Goal: Information Seeking & Learning: Learn about a topic

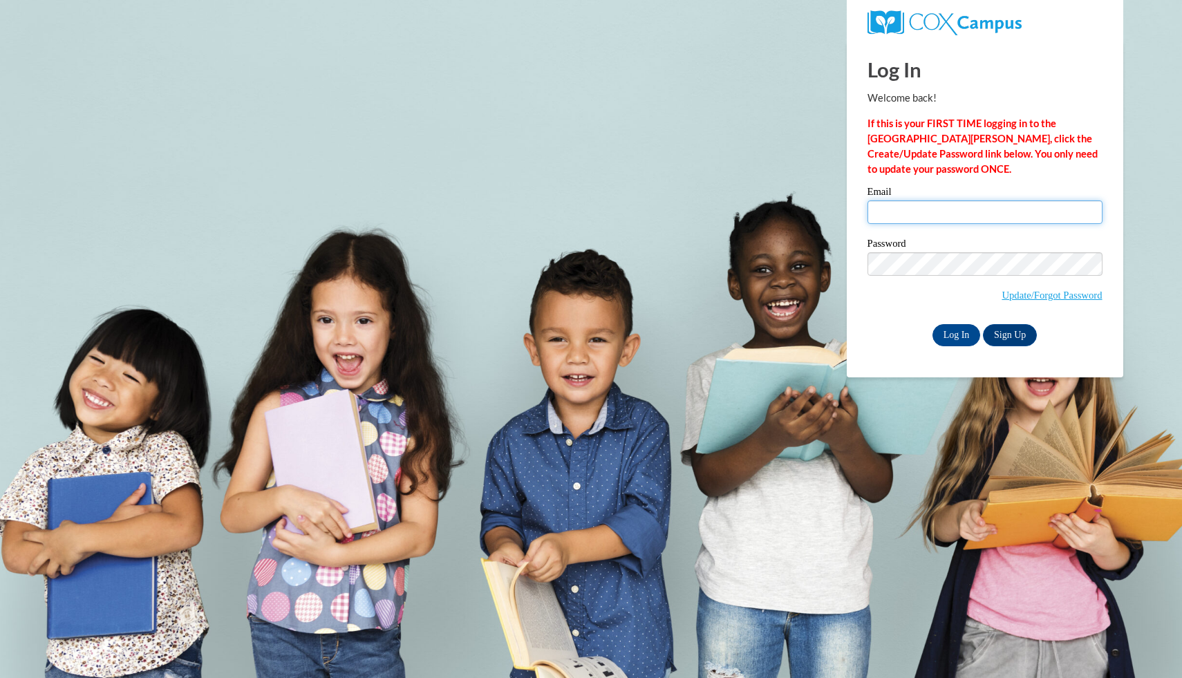
click at [890, 218] on input "Email" at bounding box center [984, 211] width 235 height 23
type input "[EMAIL_ADDRESS][DOMAIN_NAME]"
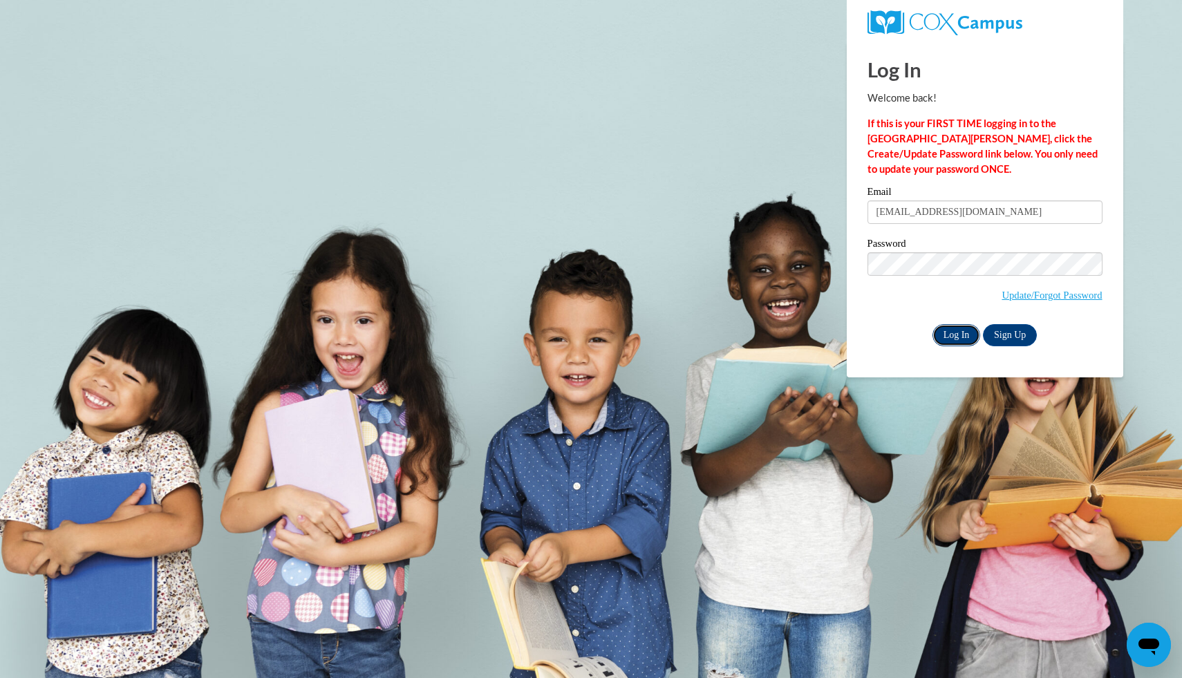
click at [943, 334] on input "Log In" at bounding box center [956, 335] width 48 height 22
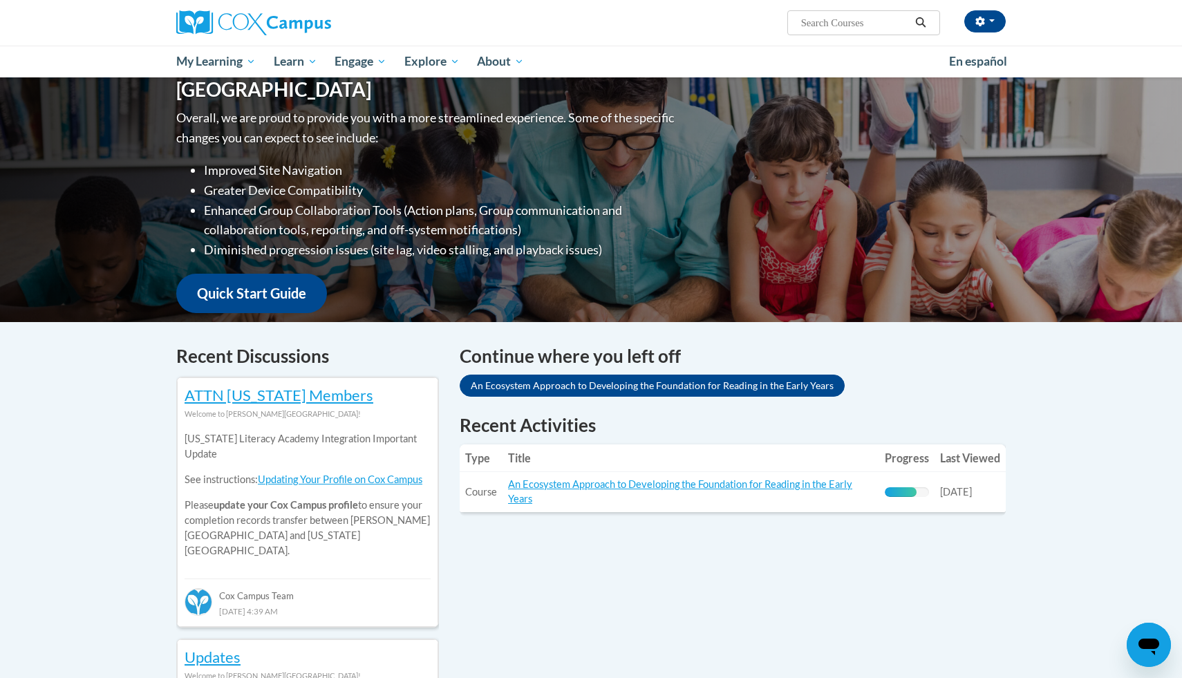
scroll to position [164, 0]
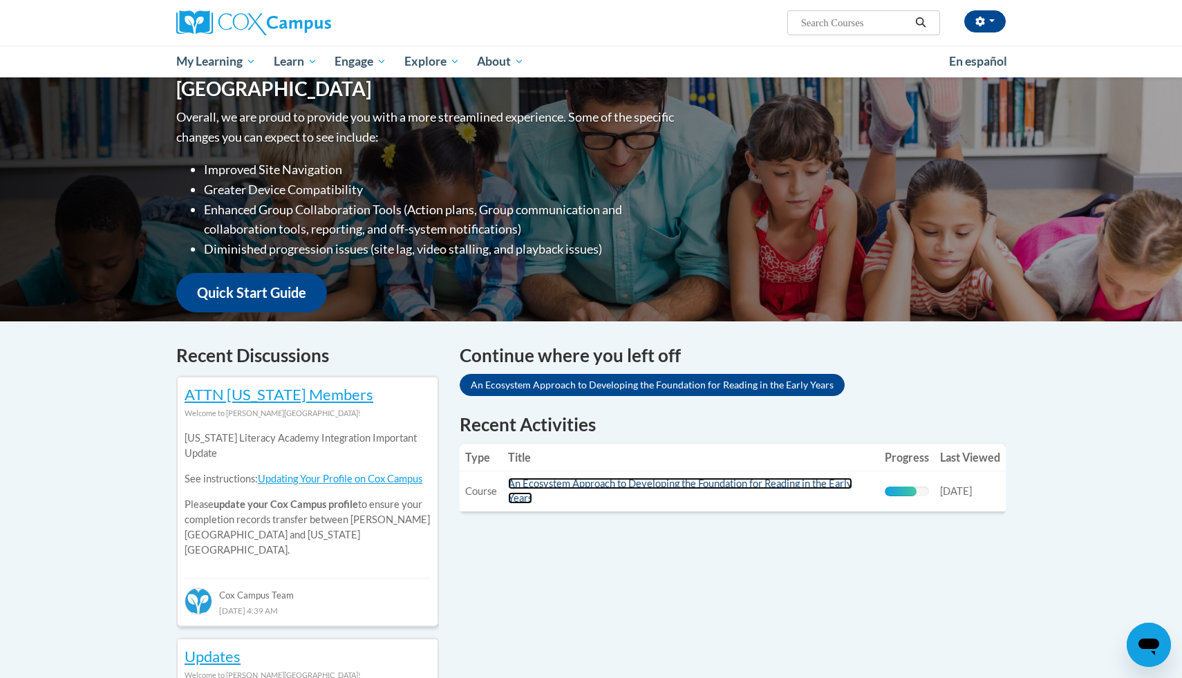
click at [637, 482] on link "An Ecosystem Approach to Developing the Foundation for Reading in the Early Yea…" at bounding box center [680, 491] width 344 height 26
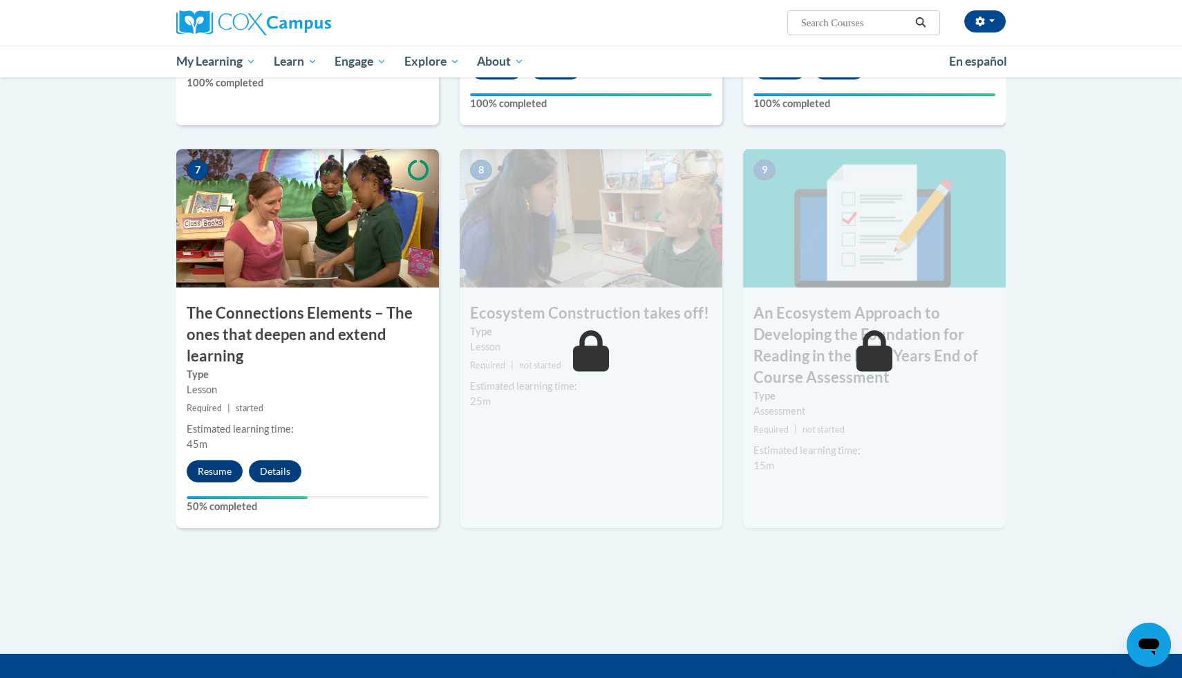
scroll to position [1022, 0]
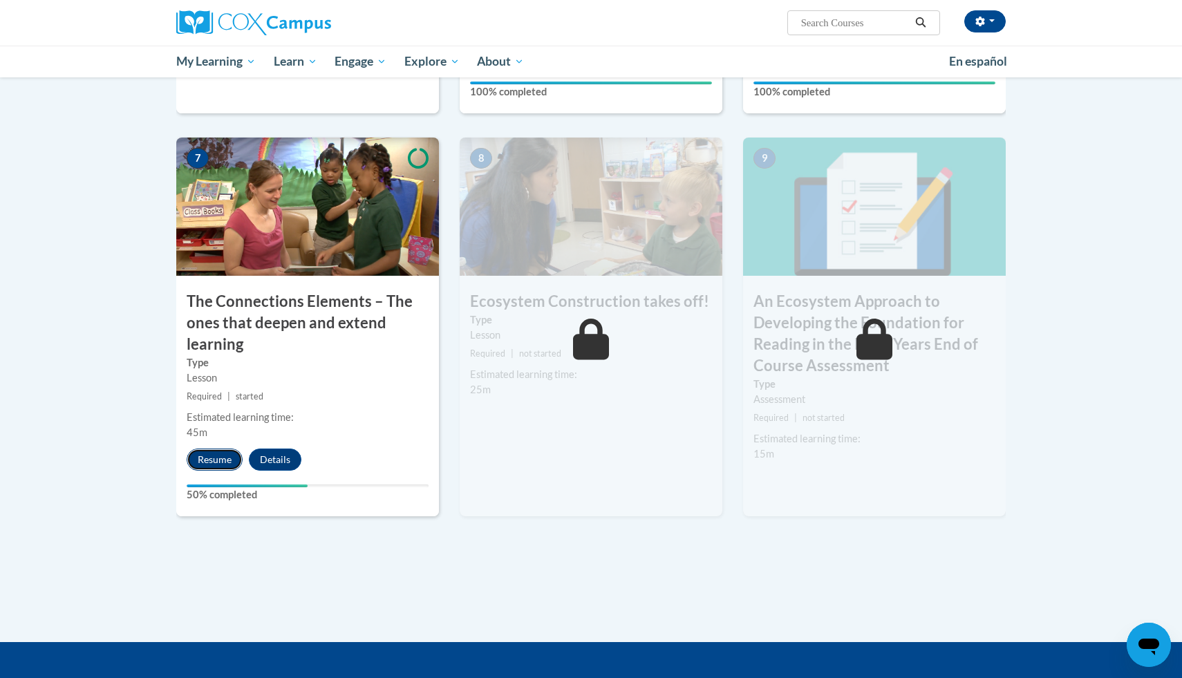
click at [217, 453] on button "Resume" at bounding box center [215, 460] width 56 height 22
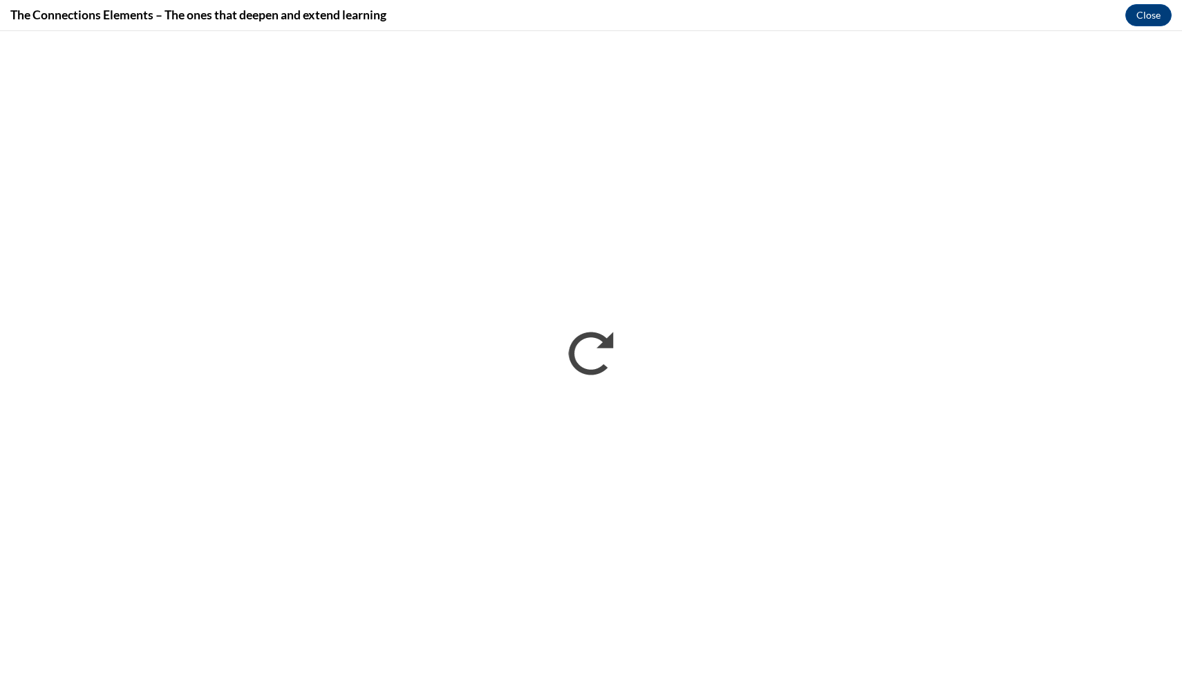
scroll to position [0, 0]
